Goal: Transaction & Acquisition: Download file/media

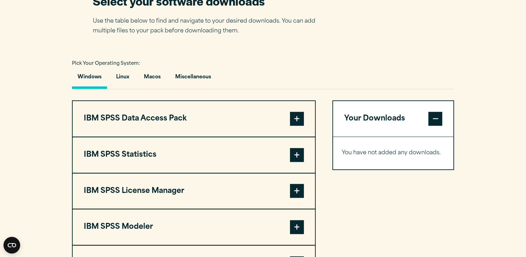
scroll to position [463, 0]
click at [280, 120] on button "IBM SPSS Data Access Pack" at bounding box center [194, 118] width 242 height 35
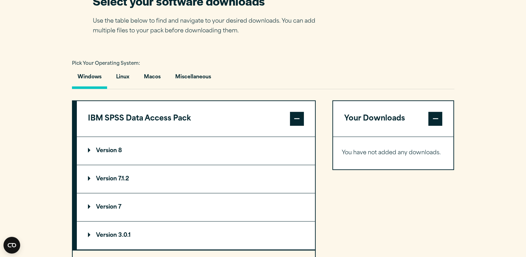
click at [280, 120] on button "IBM SPSS Data Access Pack" at bounding box center [196, 118] width 238 height 35
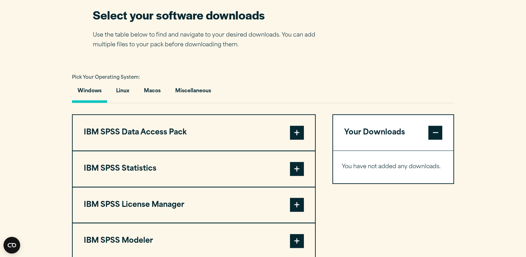
scroll to position [446, 0]
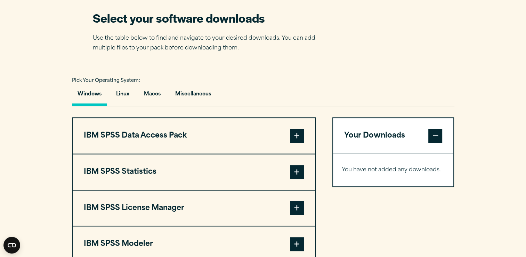
click at [209, 125] on button "IBM SPSS Data Access Pack" at bounding box center [194, 135] width 242 height 35
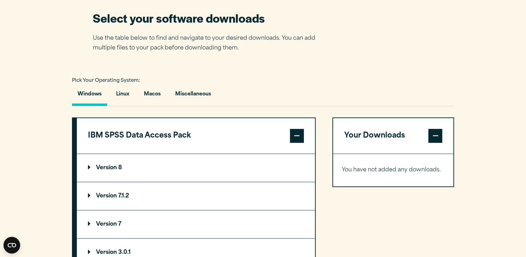
click at [152, 163] on summary "Version 8" at bounding box center [196, 168] width 238 height 28
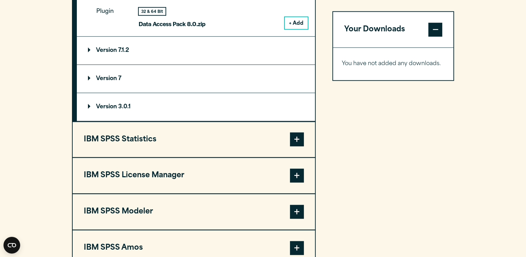
scroll to position [691, 0]
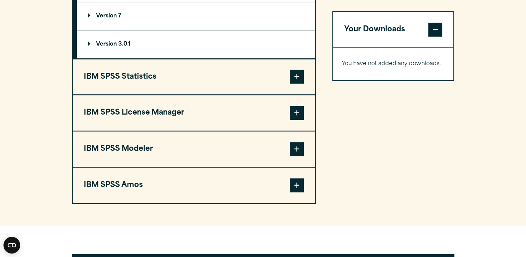
click at [168, 70] on button "IBM SPSS Statistics" at bounding box center [194, 76] width 242 height 35
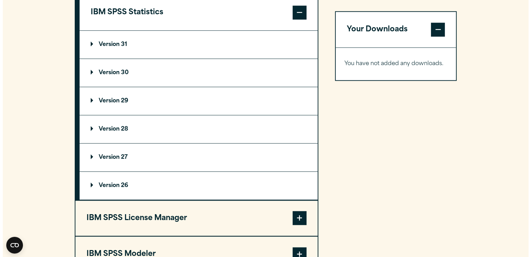
scroll to position [604, 0]
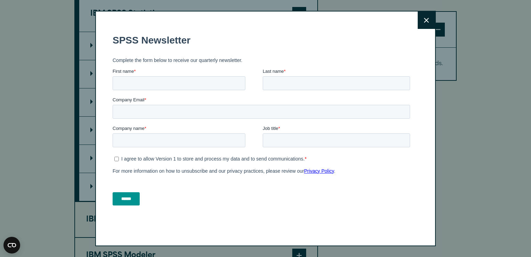
click at [427, 22] on button "Close" at bounding box center [426, 19] width 17 height 17
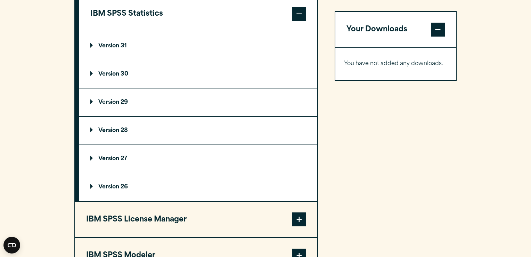
scroll to position [600, 0]
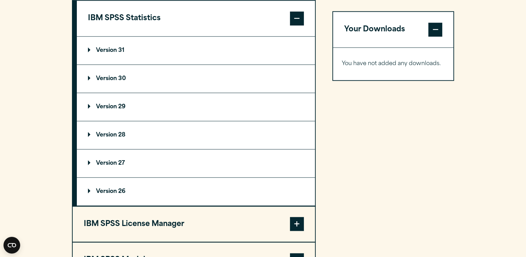
click at [141, 51] on summary "Version 31" at bounding box center [196, 51] width 238 height 28
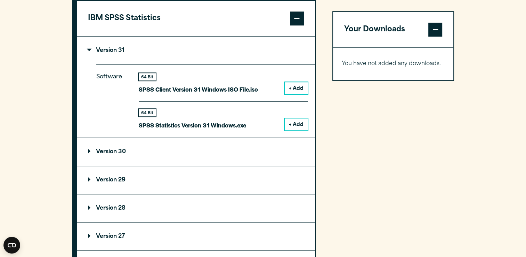
click at [294, 123] on button "+ Add" at bounding box center [296, 124] width 23 height 12
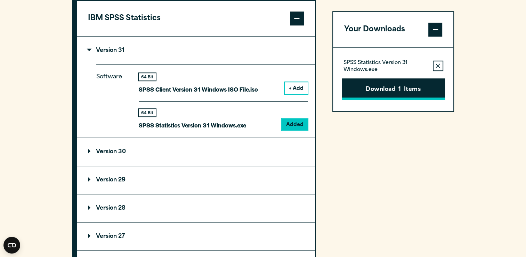
click at [376, 87] on button "Download 1 Items" at bounding box center [393, 89] width 103 height 22
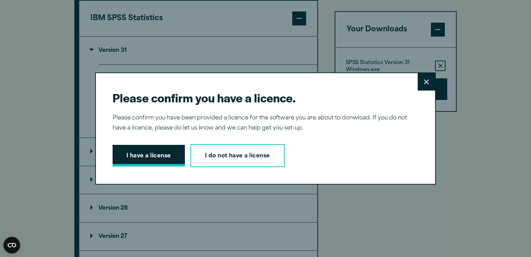
click at [135, 152] on button "I have a license" at bounding box center [149, 156] width 72 height 22
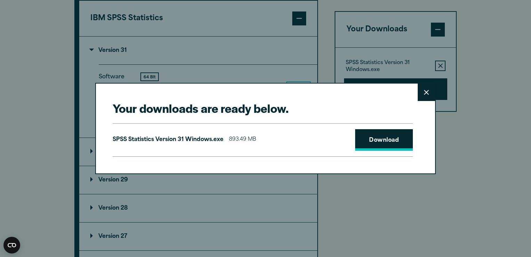
click at [385, 145] on link "Download" at bounding box center [384, 140] width 58 height 22
